Goal: Information Seeking & Learning: Learn about a topic

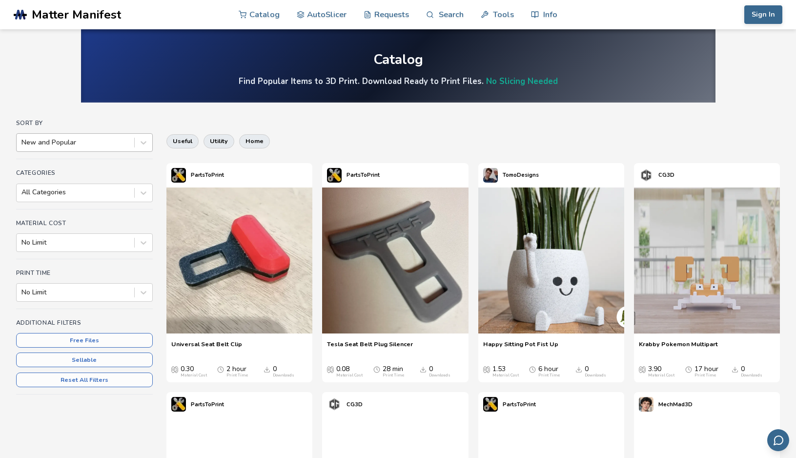
click at [127, 151] on div "New and Popular" at bounding box center [84, 142] width 137 height 19
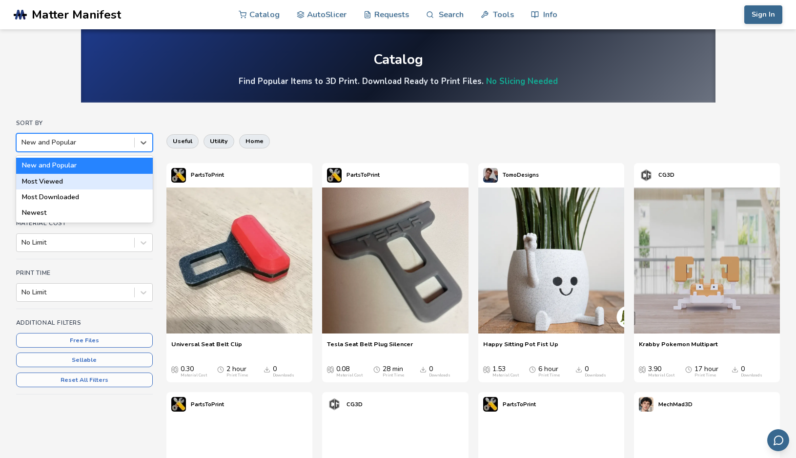
click at [102, 185] on div "Most Viewed" at bounding box center [84, 182] width 137 height 16
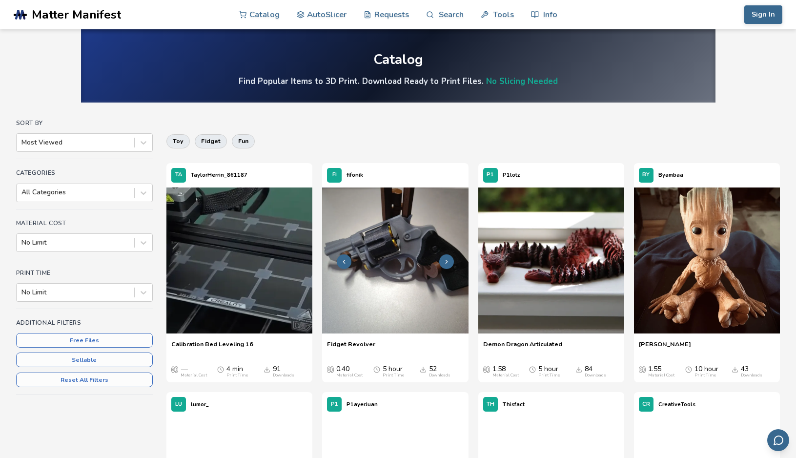
click at [354, 220] on img at bounding box center [395, 260] width 146 height 146
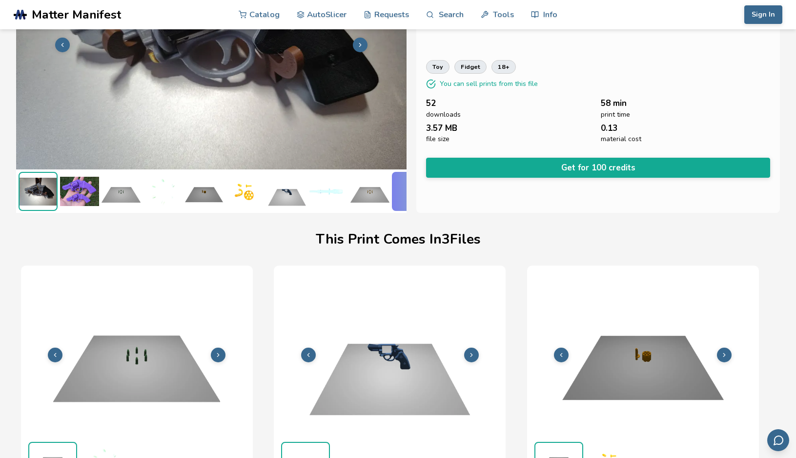
scroll to position [117, 0]
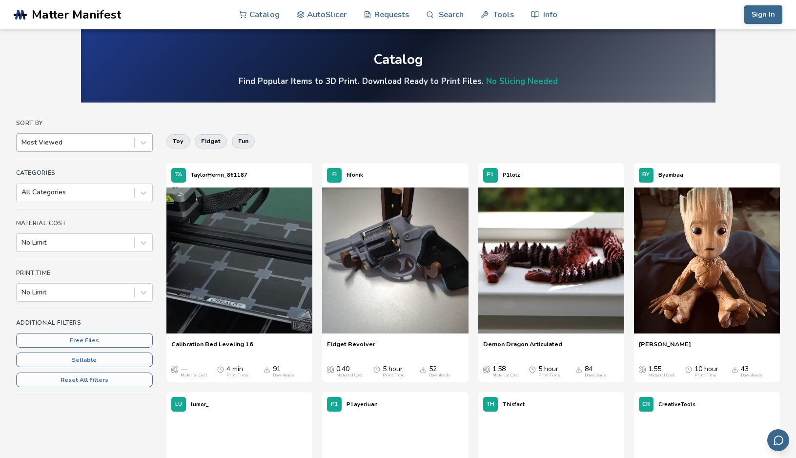
click at [120, 143] on div at bounding box center [75, 143] width 108 height 10
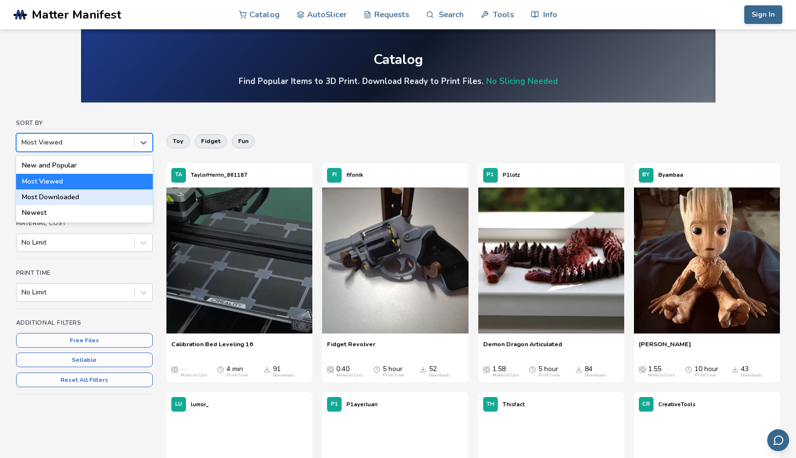
click at [104, 200] on div "Most Downloaded" at bounding box center [84, 197] width 137 height 16
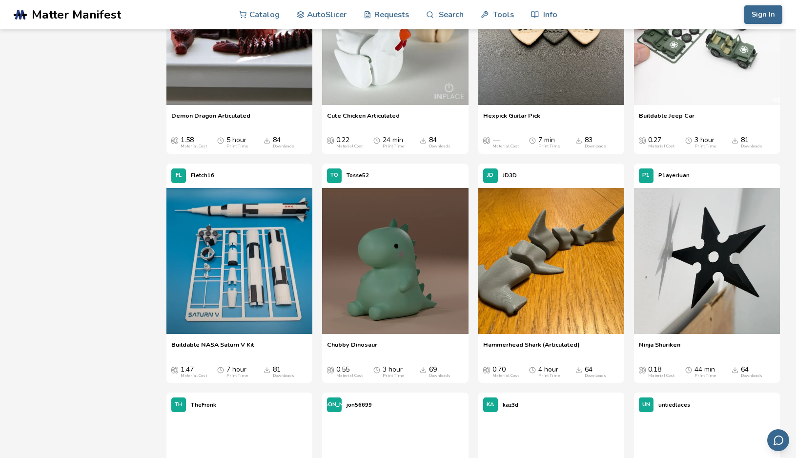
scroll to position [460, 0]
